Goal: Information Seeking & Learning: Find specific fact

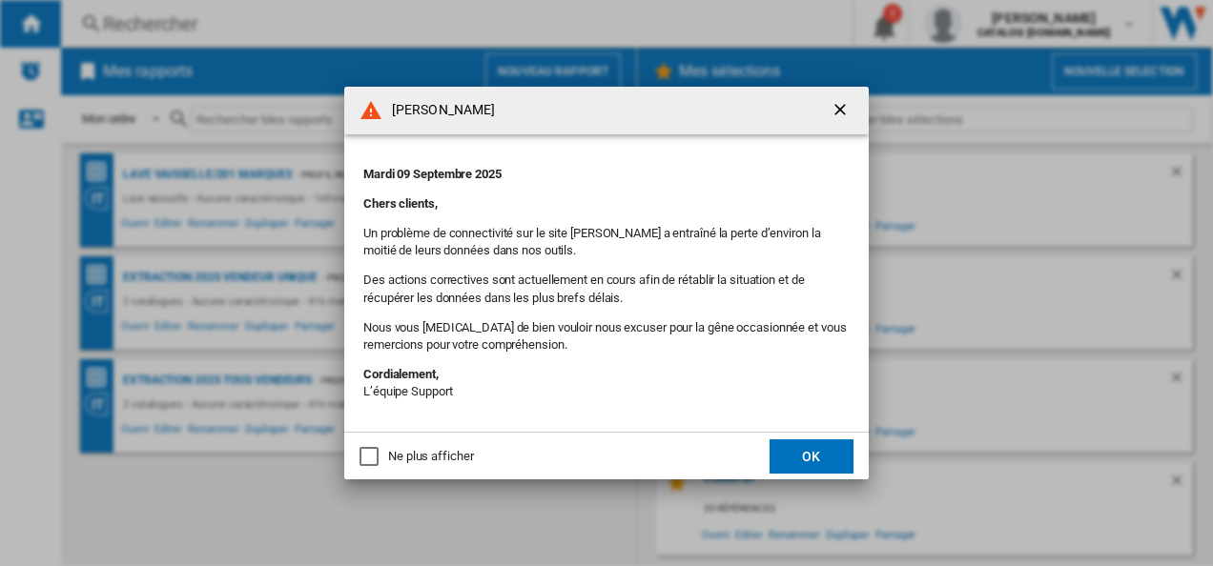
click at [841, 105] on ng-md-icon "getI18NText('BUTTONS.CLOSE_DIALOG')" at bounding box center [841, 111] width 23 height 23
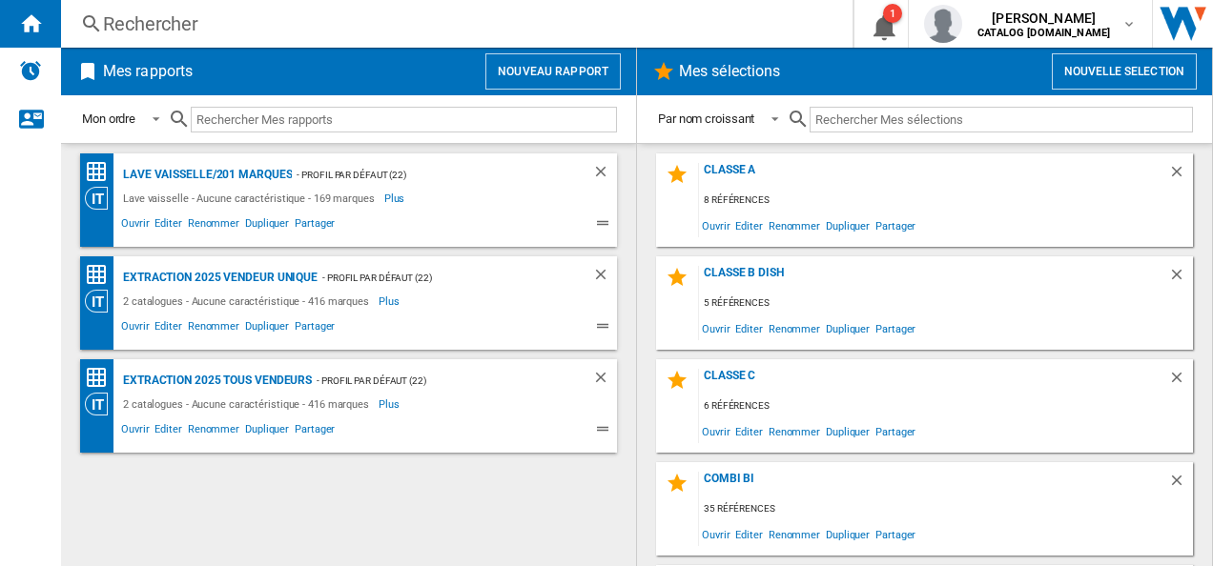
click at [241, 110] on input "text" at bounding box center [404, 120] width 426 height 26
paste input "KRD6DE18S4"
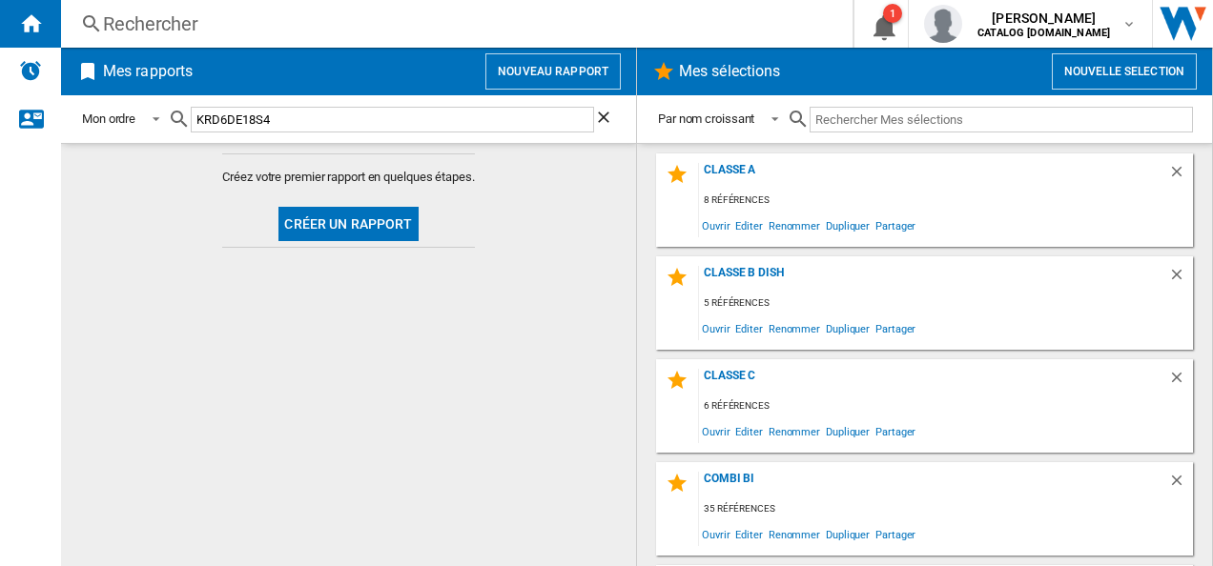
type input "KRD6DE18S4"
click at [158, 31] on div "Rechercher" at bounding box center [453, 23] width 700 height 27
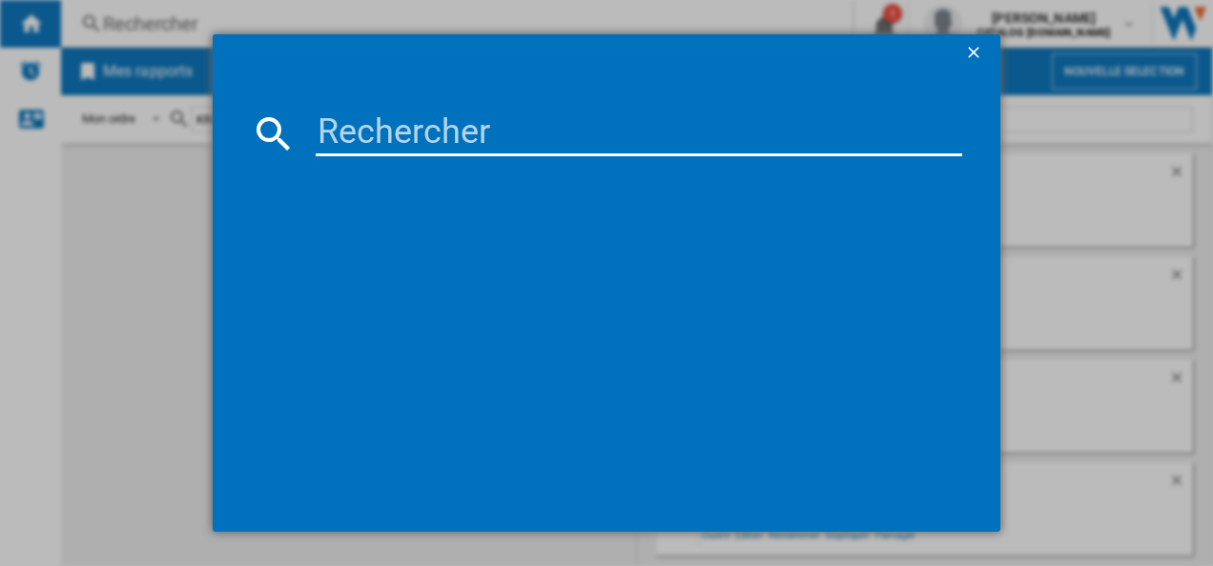
click at [381, 128] on input at bounding box center [639, 134] width 647 height 46
paste input "KRD6DE18S4"
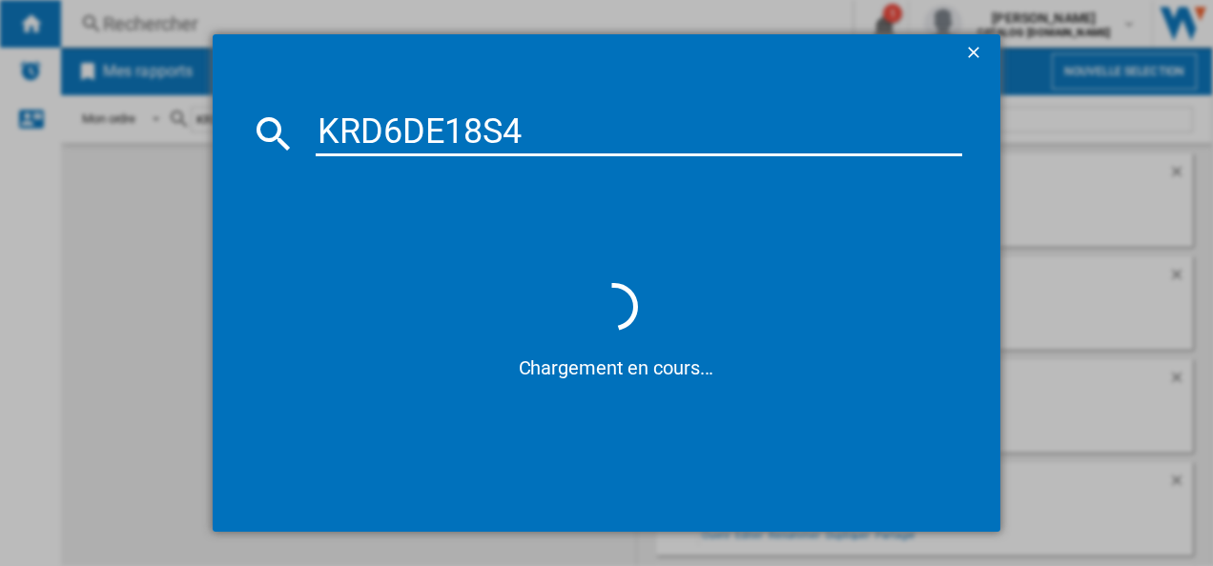
type input "KRD6DE18S4"
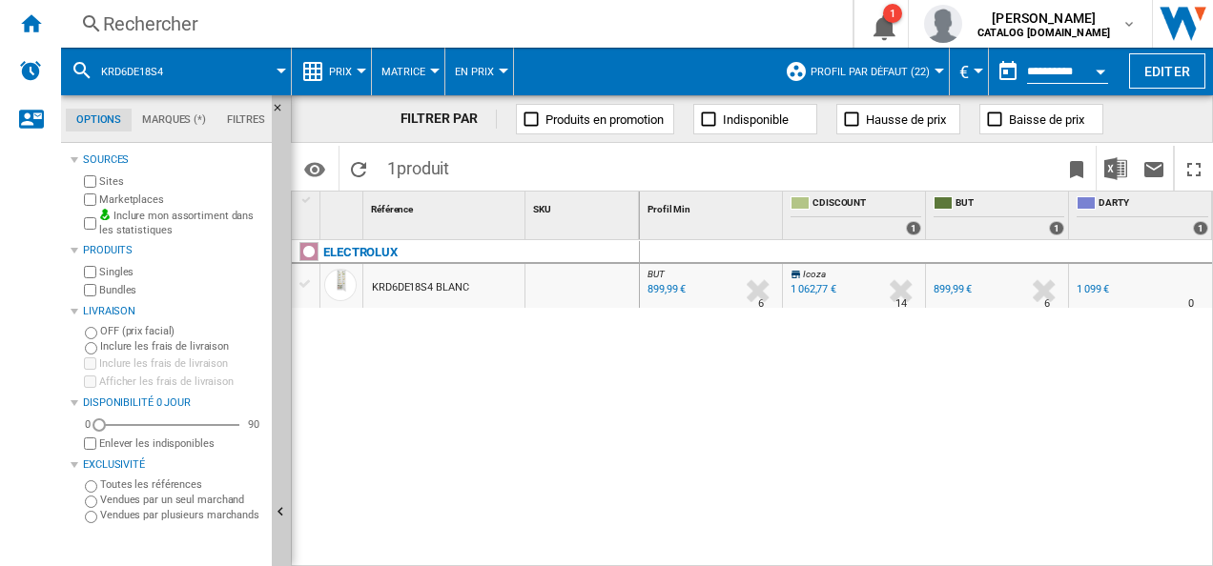
click at [844, 287] on div "1 099 €" at bounding box center [1092, 289] width 32 height 12
click at [844, 71] on button "Open calendar" at bounding box center [1100, 68] width 34 height 34
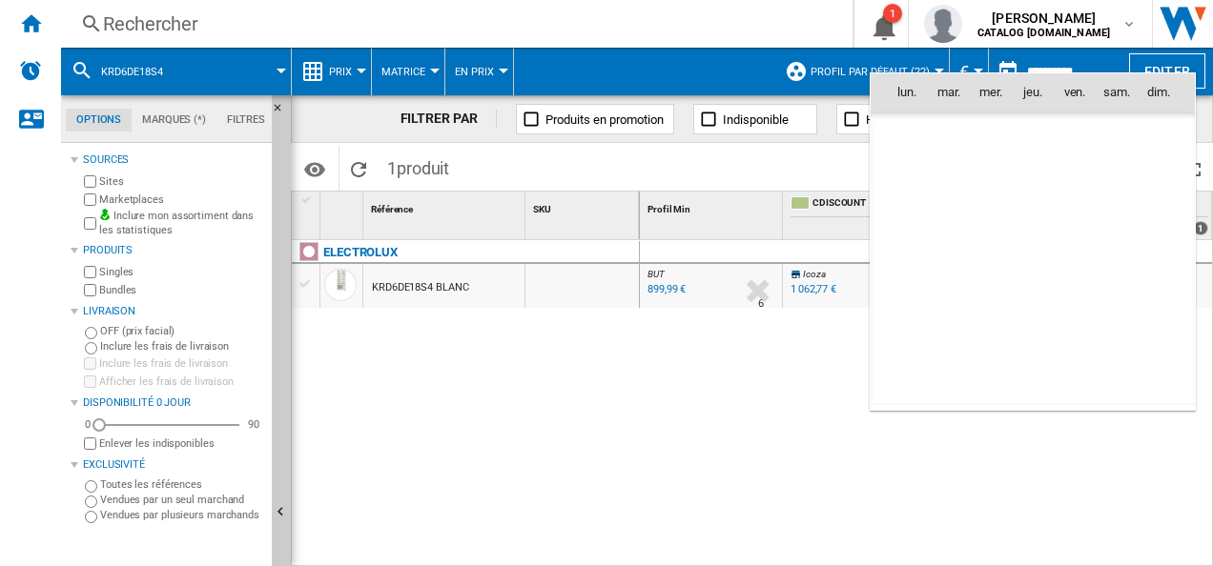
scroll to position [9096, 0]
click at [844, 121] on td "[DATE]" at bounding box center [1033, 134] width 324 height 43
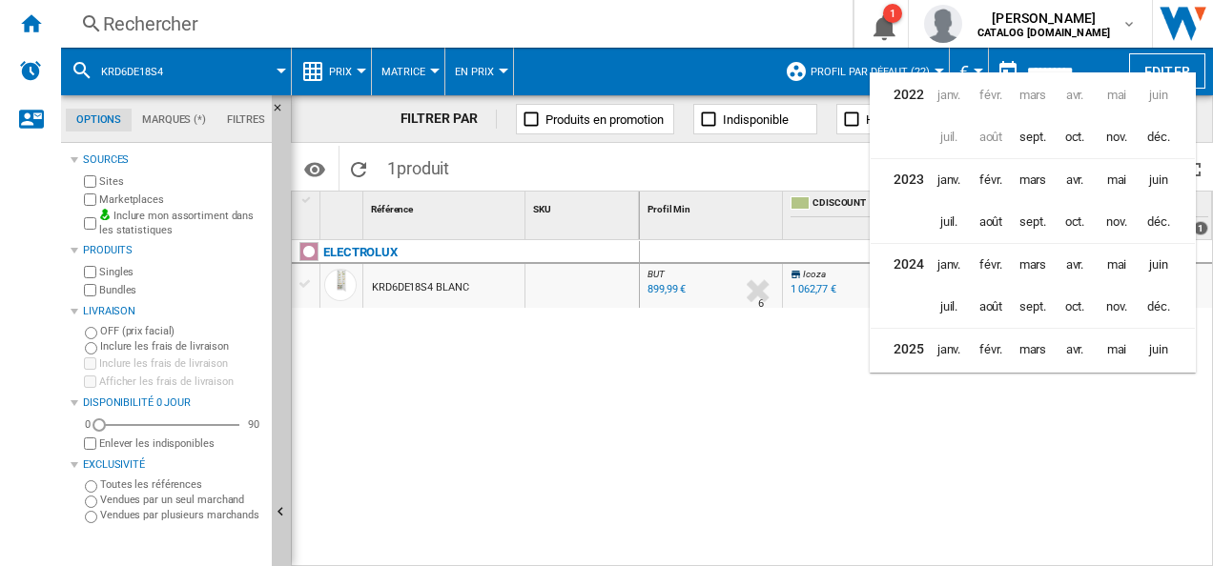
scroll to position [45, 0]
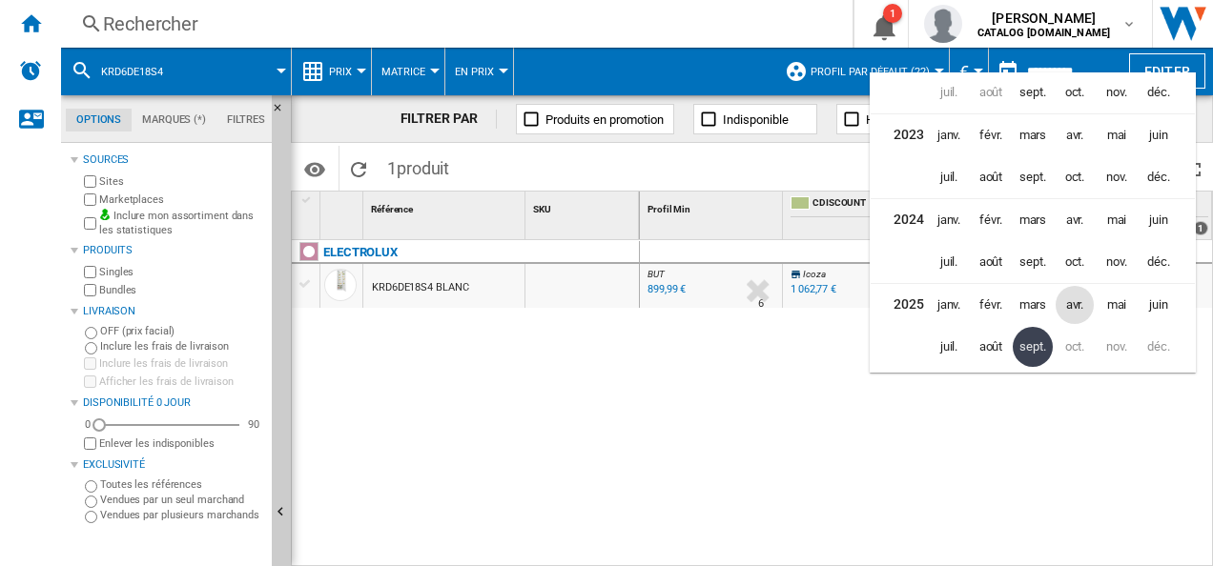
click at [844, 304] on span "avr." at bounding box center [1074, 305] width 38 height 38
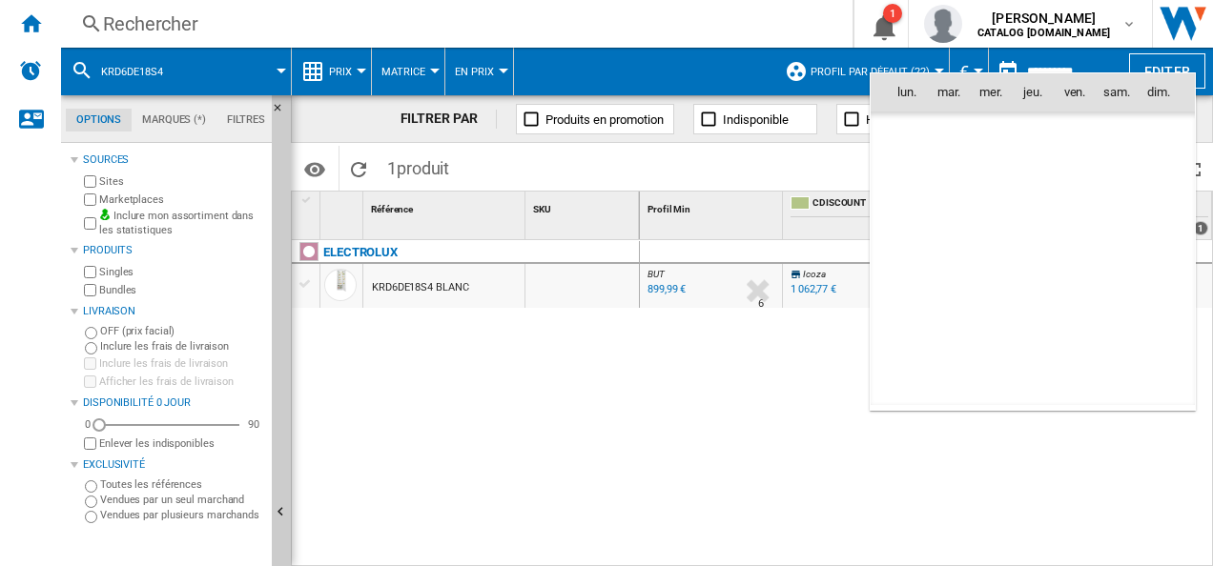
scroll to position [7833, 0]
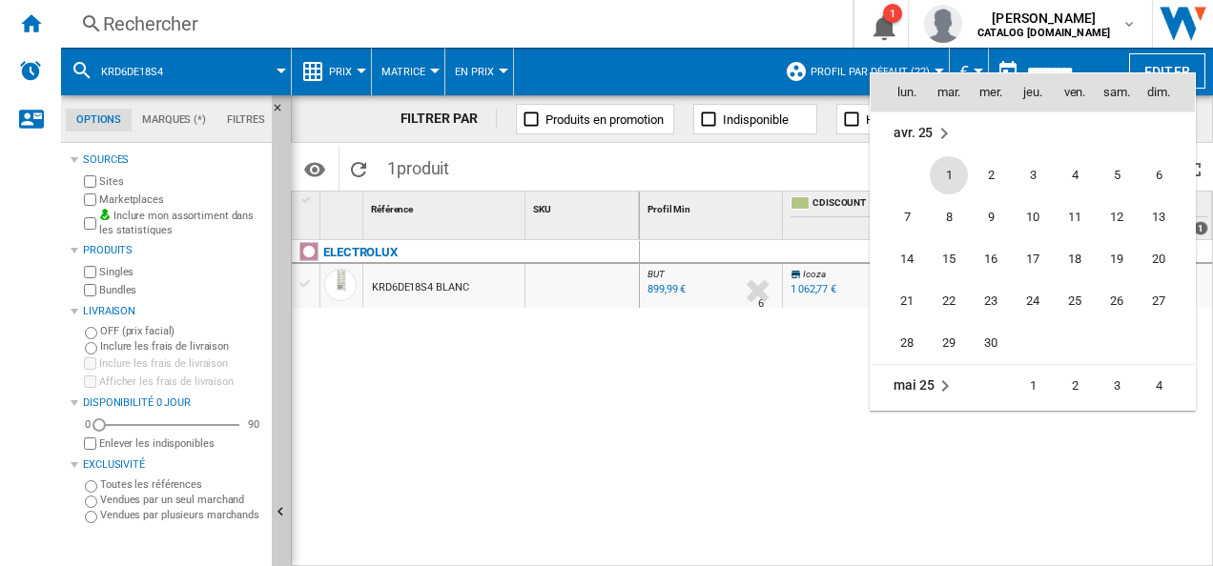
click at [844, 381] on span "mai 25" at bounding box center [913, 385] width 40 height 15
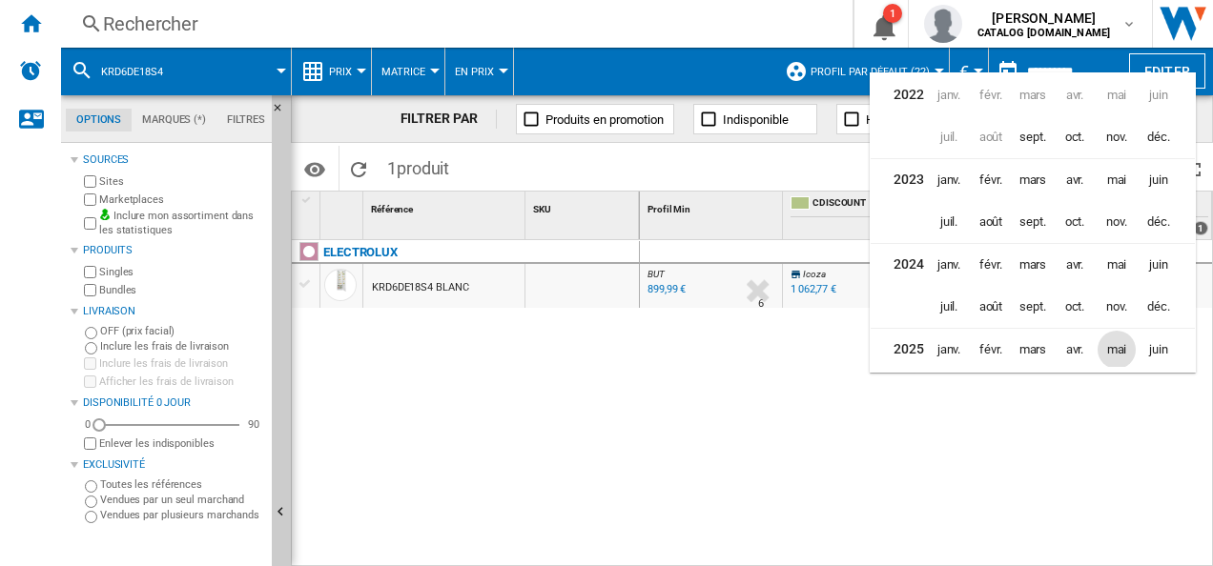
scroll to position [42, 0]
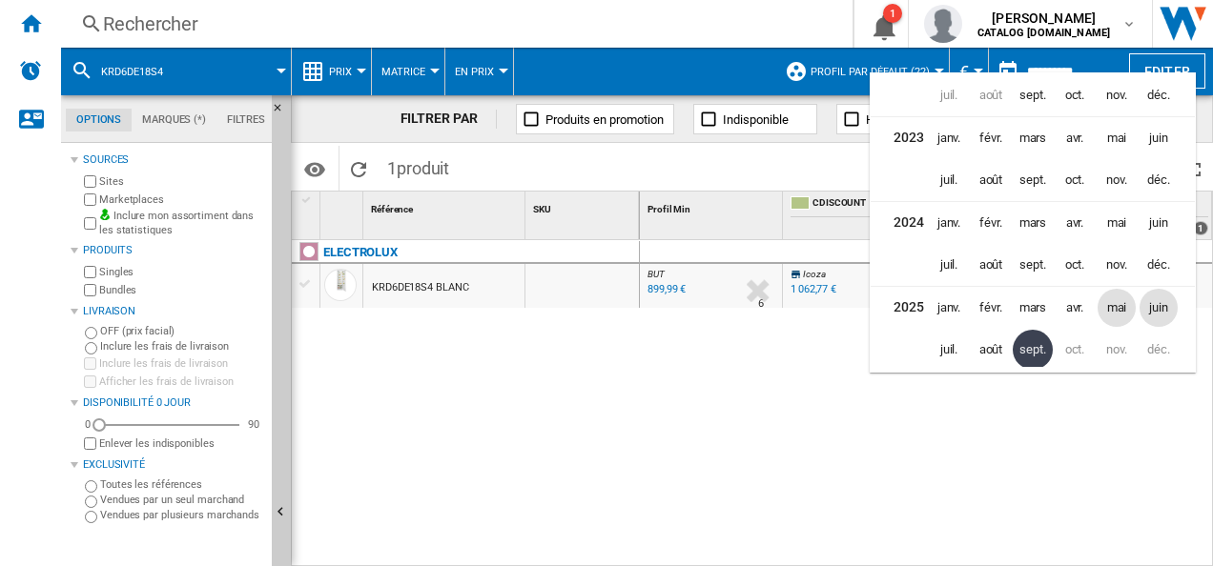
click at [844, 310] on span "juin" at bounding box center [1158, 308] width 38 height 38
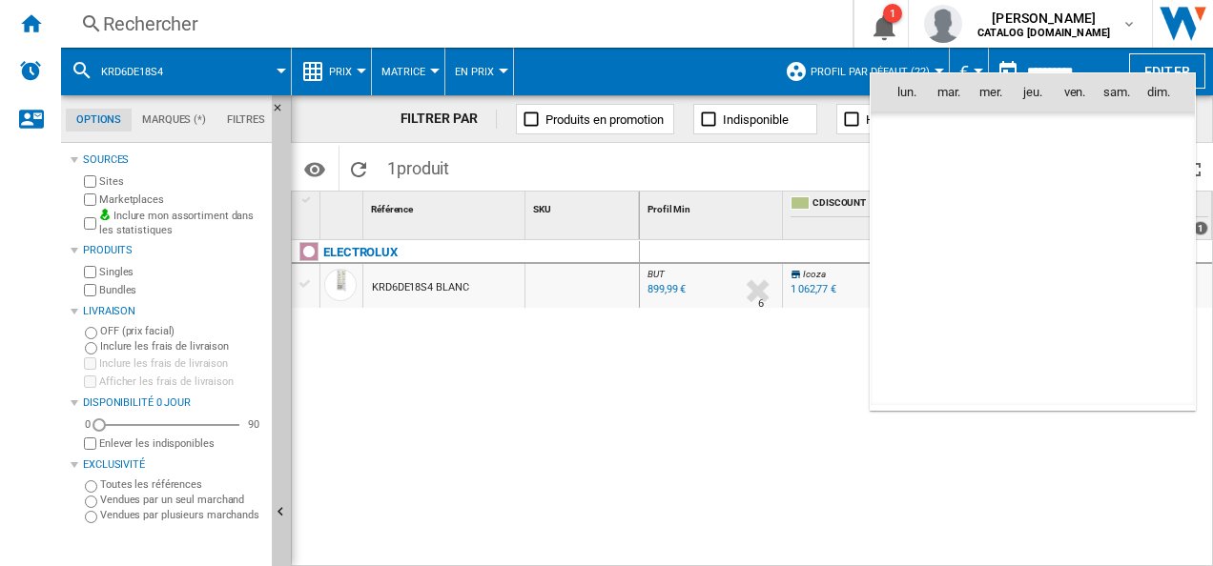
scroll to position [8337, 0]
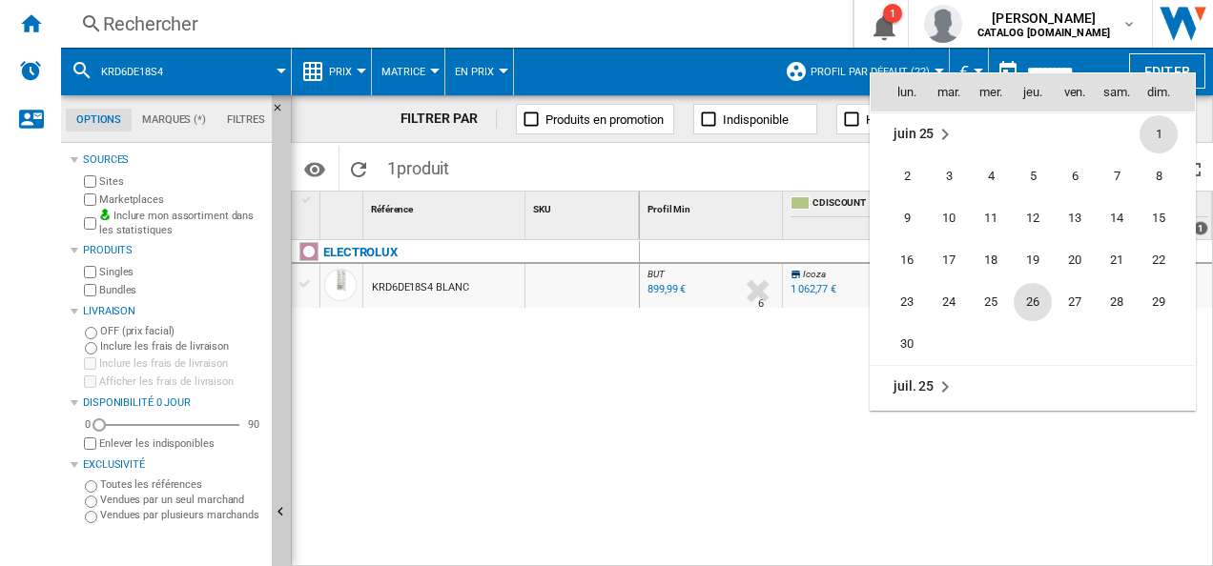
click at [844, 294] on span "26" at bounding box center [1033, 302] width 38 height 38
type input "**********"
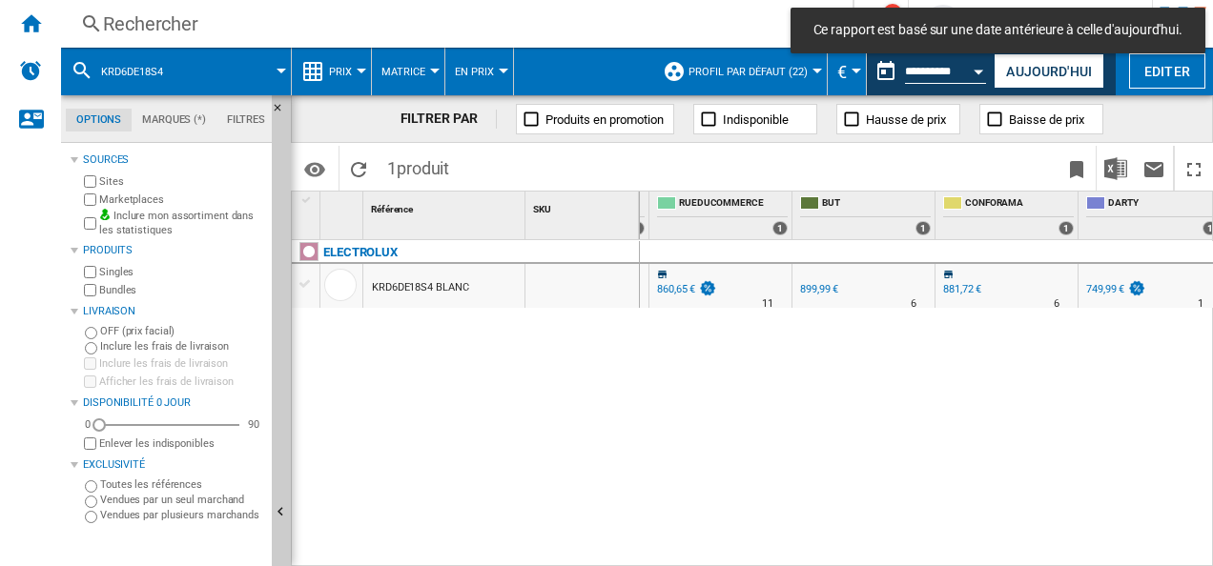
scroll to position [0, 427]
